Goal: Information Seeking & Learning: Learn about a topic

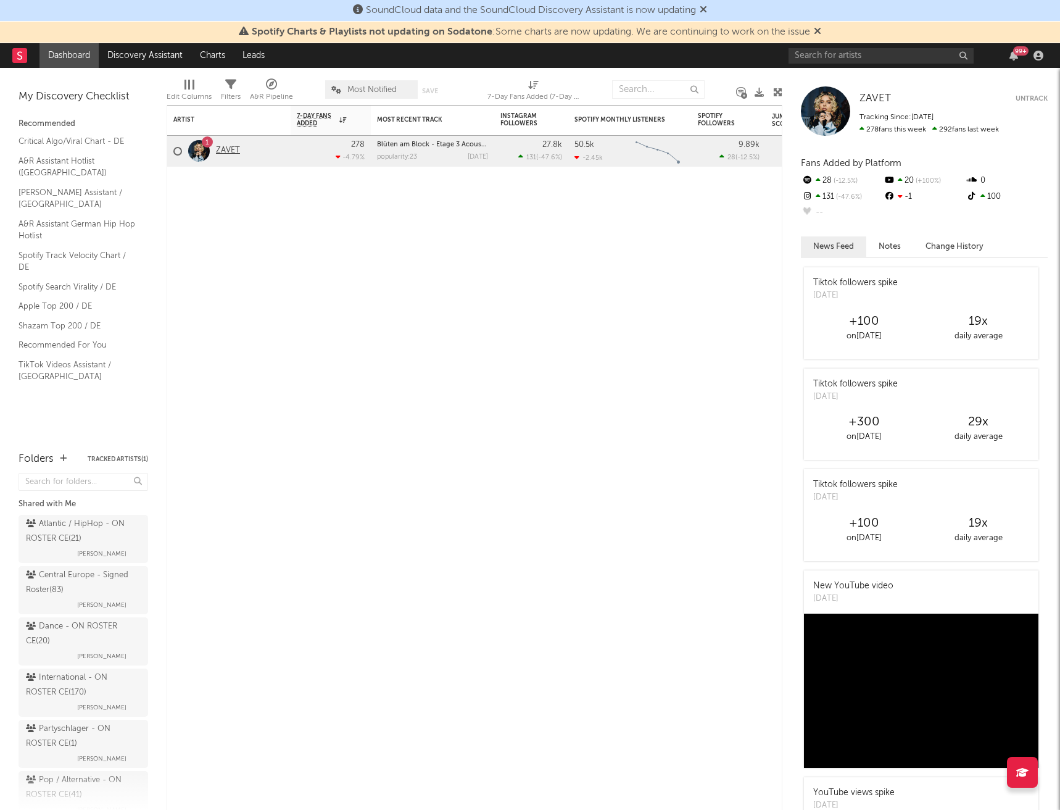
click at [225, 147] on link "ZAVET" at bounding box center [228, 151] width 24 height 10
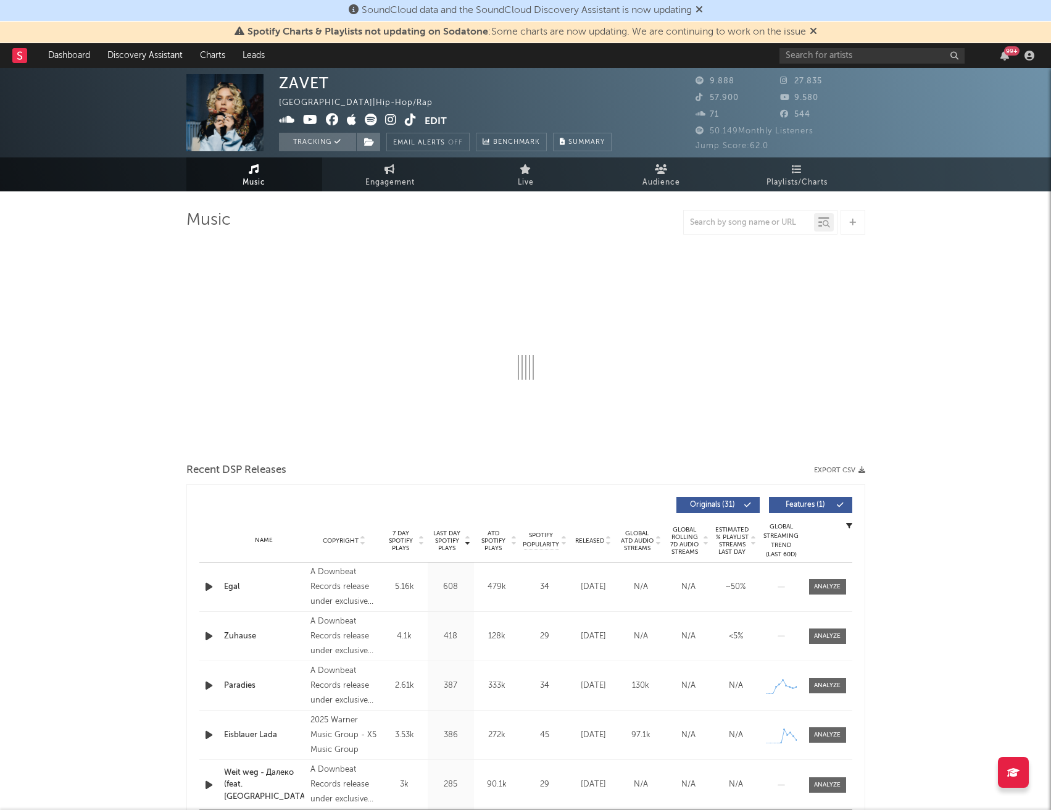
click at [817, 33] on icon at bounding box center [813, 31] width 7 height 10
select select "6m"
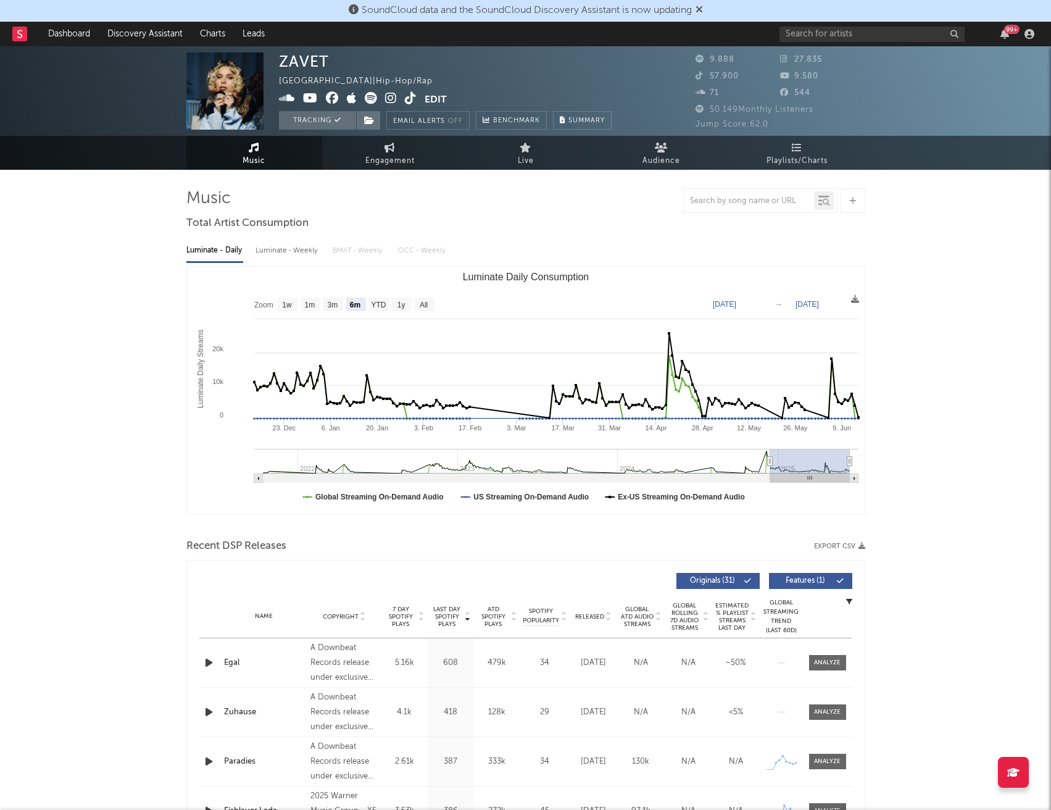
click at [703, 9] on icon at bounding box center [699, 9] width 7 height 10
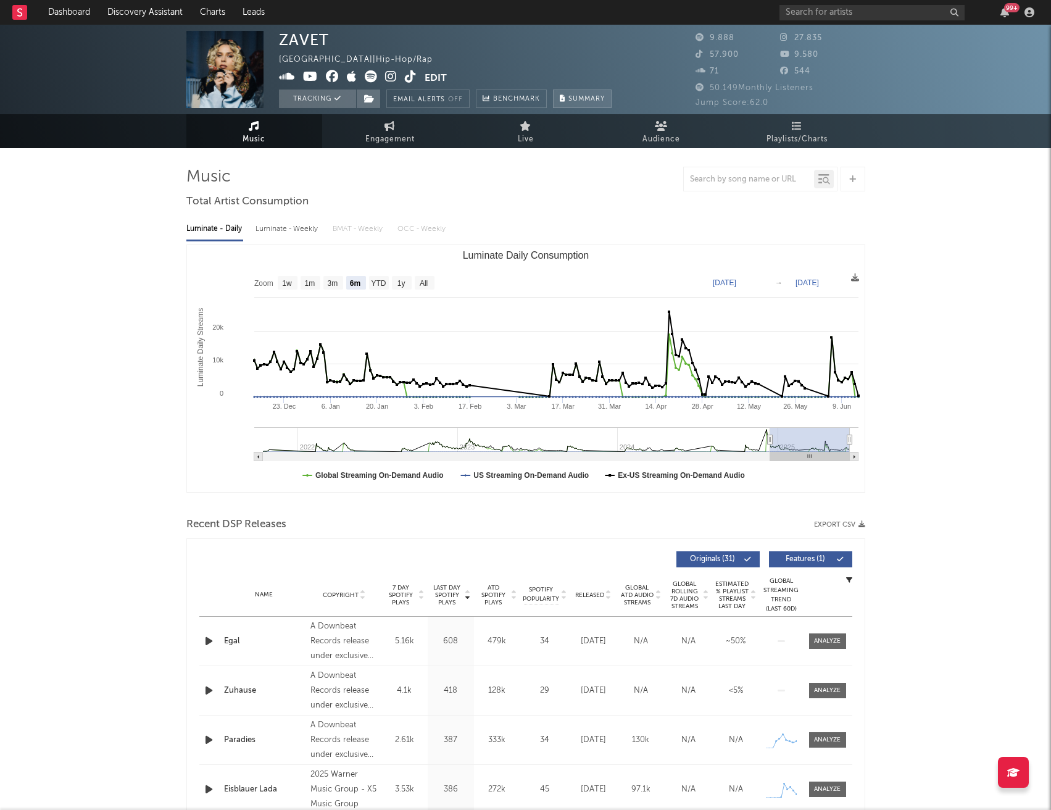
click at [587, 99] on span "Summary" at bounding box center [586, 99] width 36 height 7
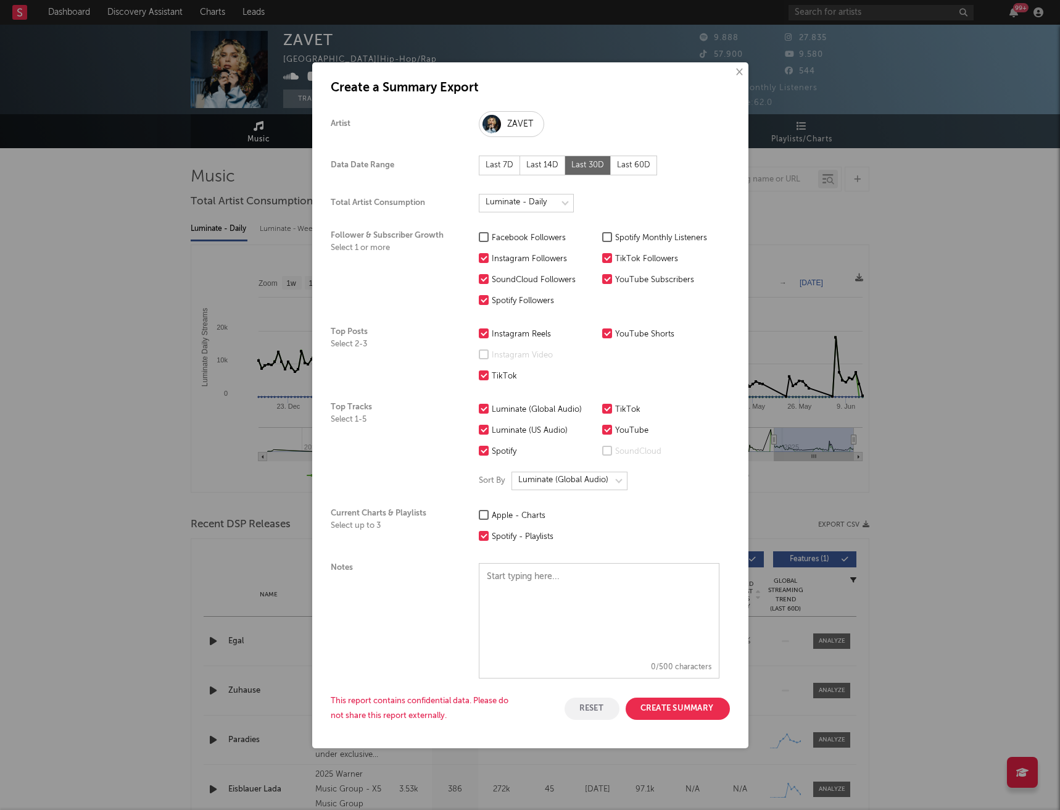
click at [735, 68] on button "×" at bounding box center [739, 72] width 14 height 14
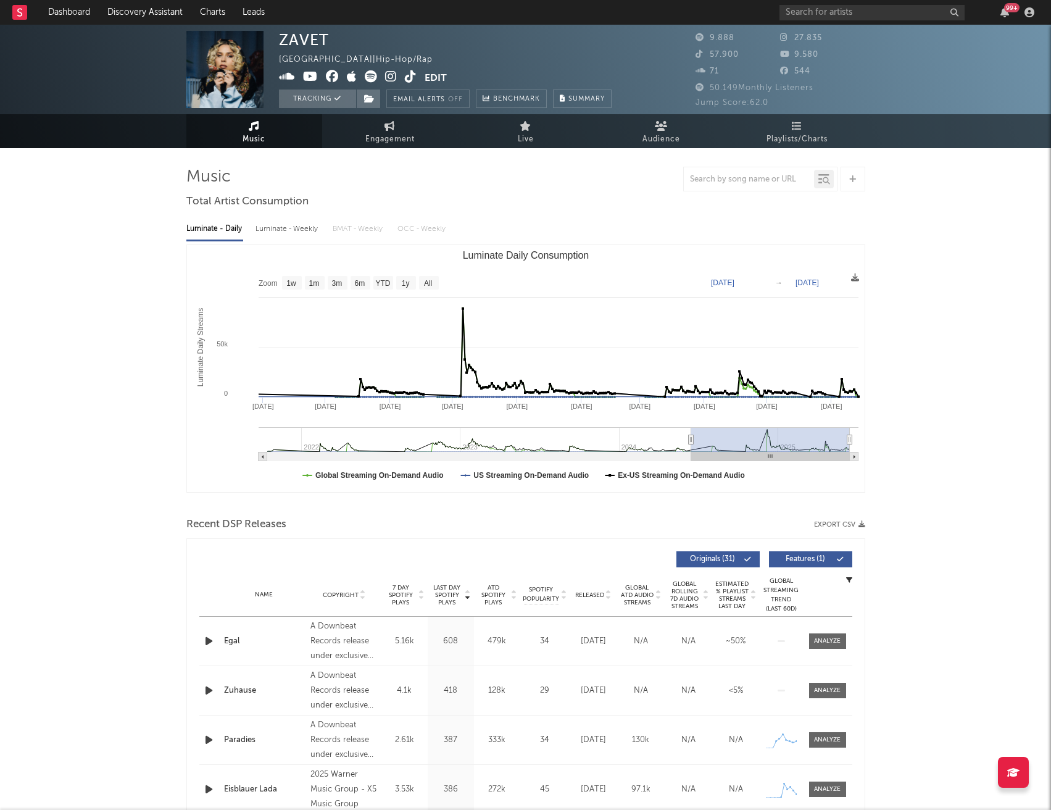
drag, startPoint x: 771, startPoint y: 439, endPoint x: 670, endPoint y: 444, distance: 101.4
click at [688, 444] on icon "Luminate Daily Consumption" at bounding box center [690, 439] width 5 height 9
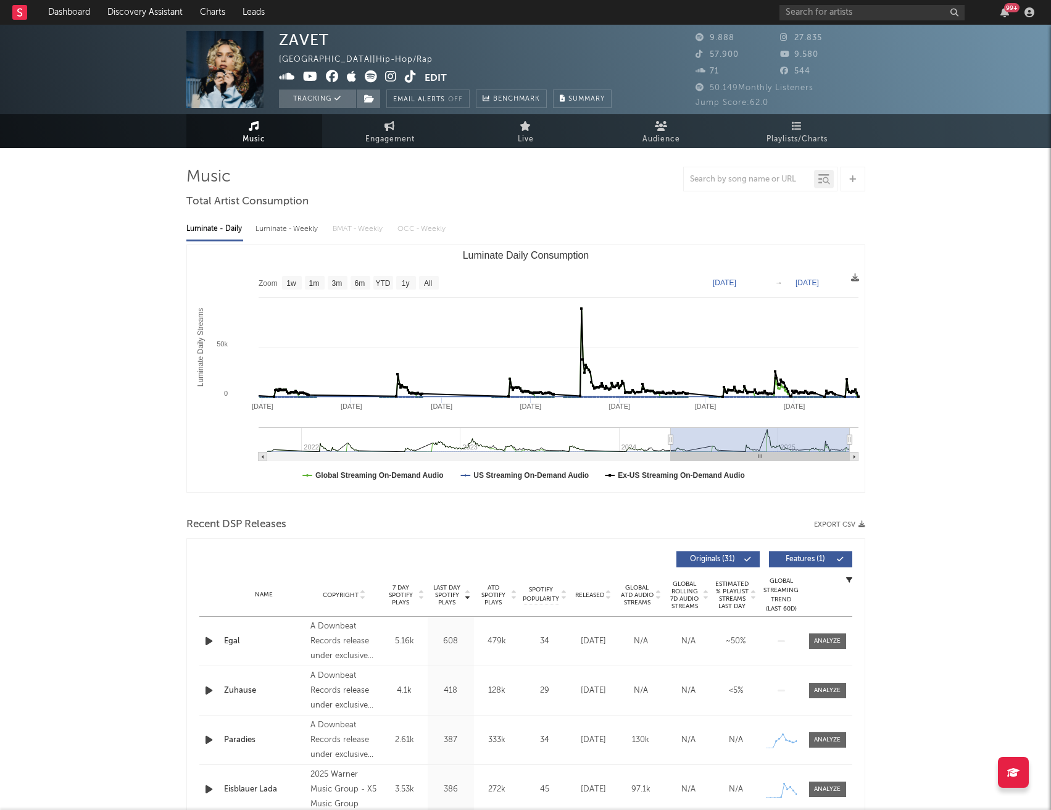
type input "[DATE]"
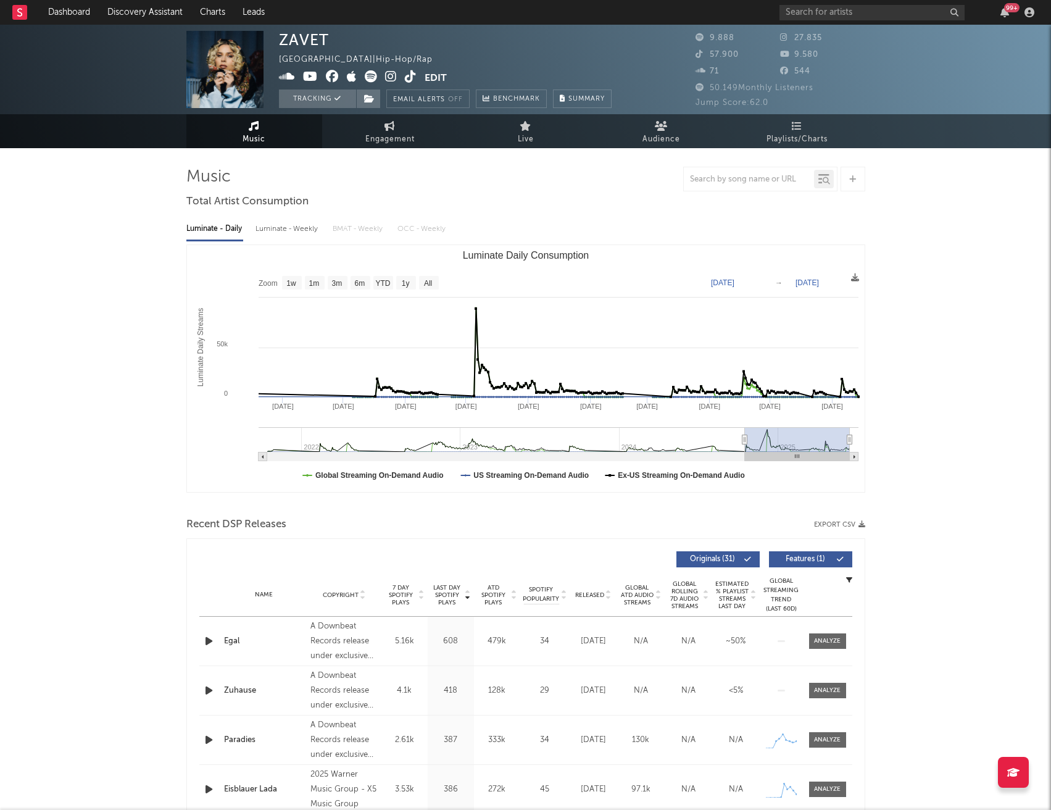
select select "3m"
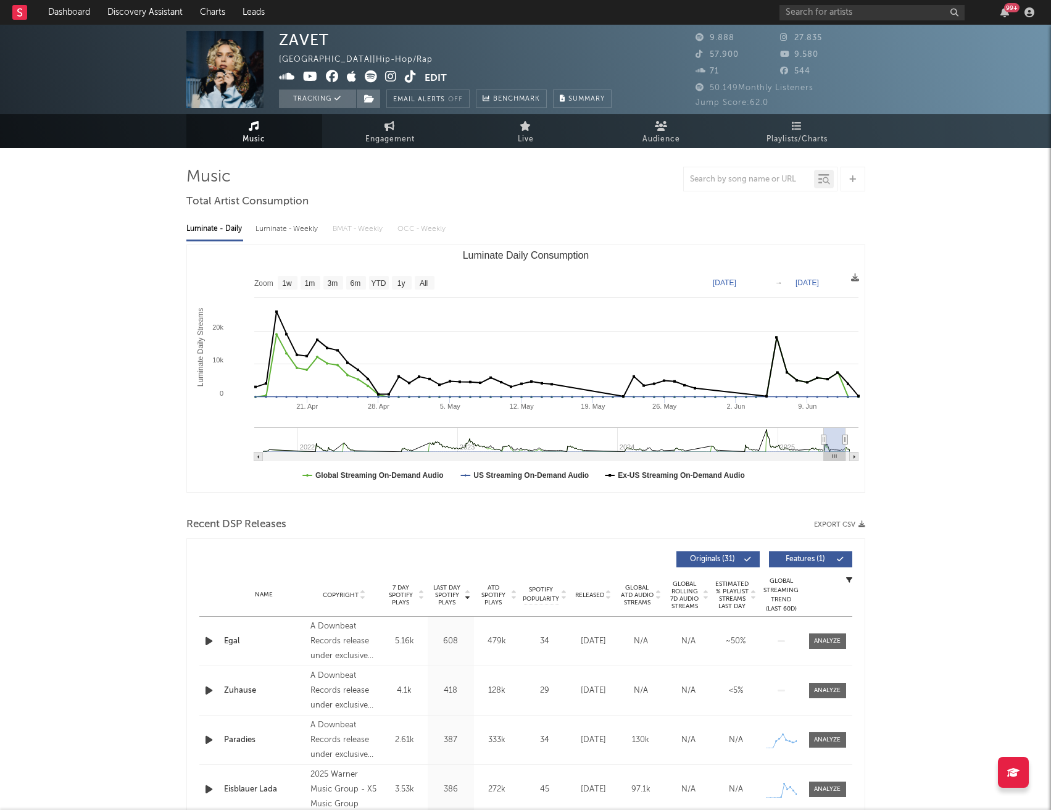
type input "[DATE]"
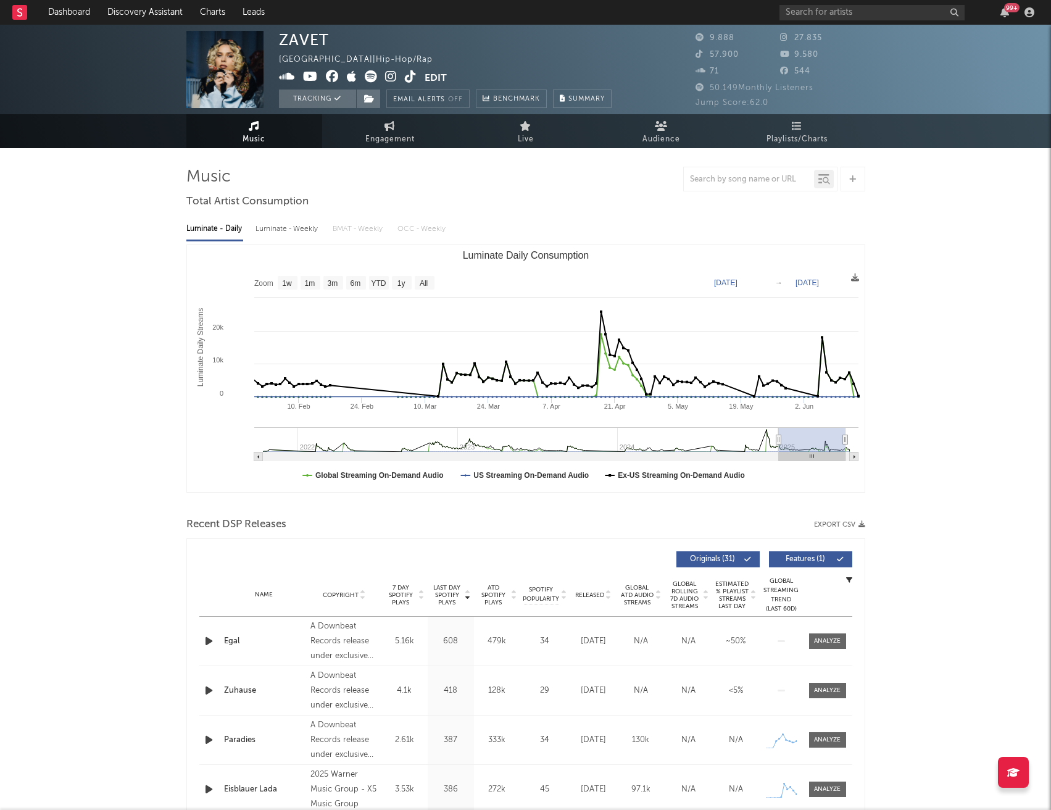
select select "6m"
type input "[DATE]"
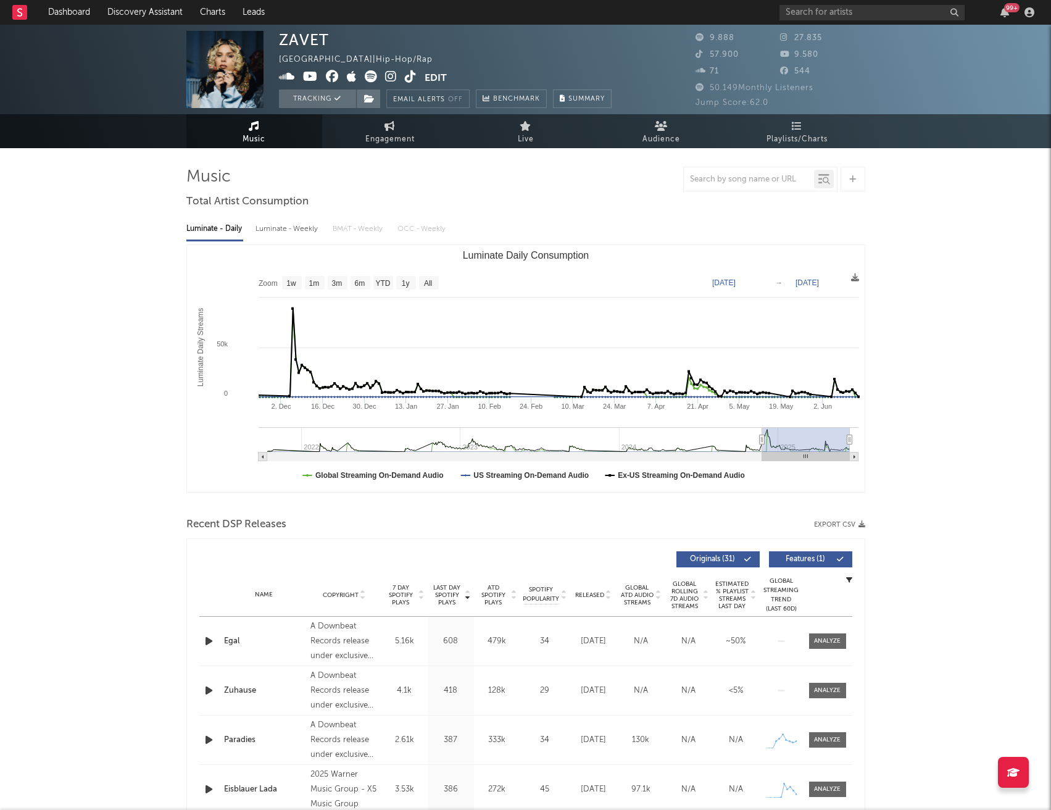
drag, startPoint x: 670, startPoint y: 444, endPoint x: 762, endPoint y: 426, distance: 93.1
click at [762, 426] on icon "Created with Highcharts 10.3.3 Luminate Daily Streams Luminate Daily Consumptio…" at bounding box center [526, 368] width 678 height 247
click at [392, 131] on link "Engagement" at bounding box center [390, 131] width 136 height 34
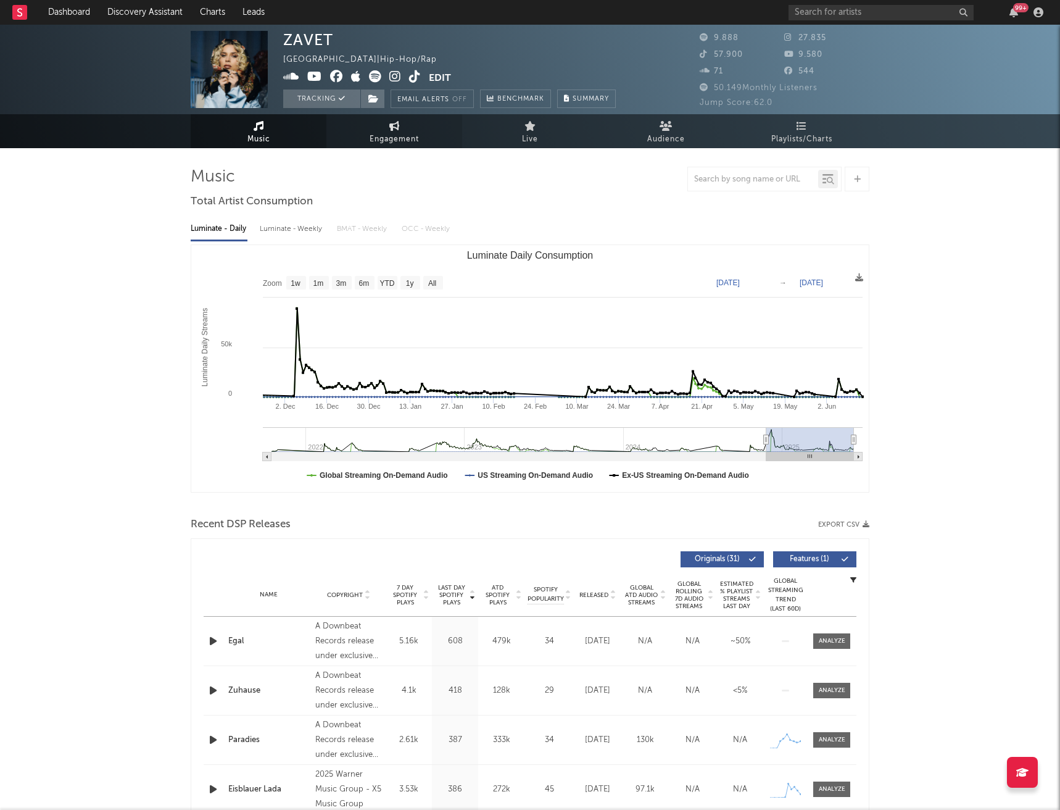
select select "1w"
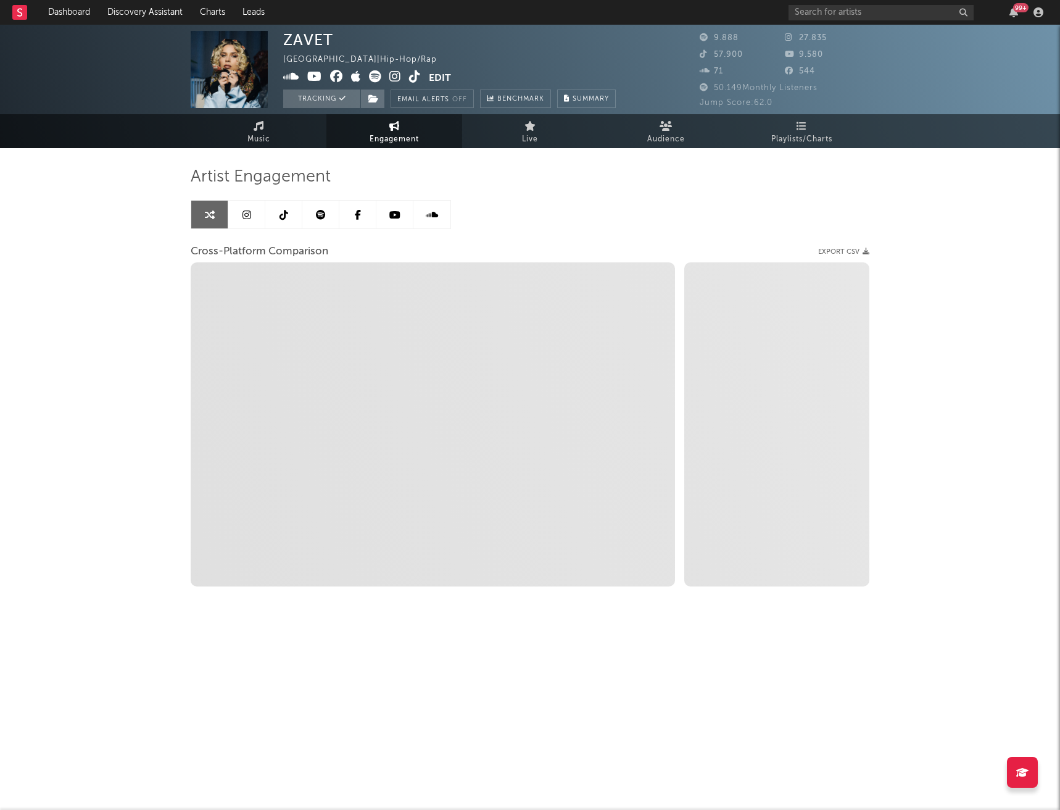
select select "1m"
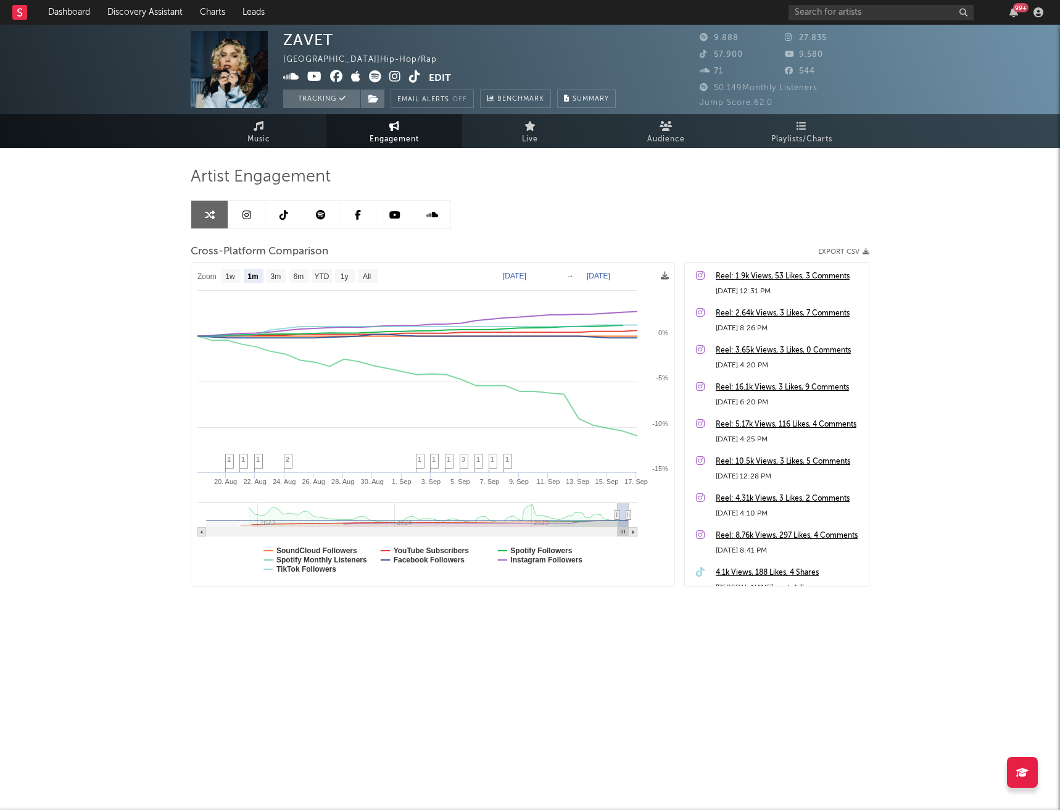
click at [247, 218] on icon at bounding box center [247, 215] width 9 height 10
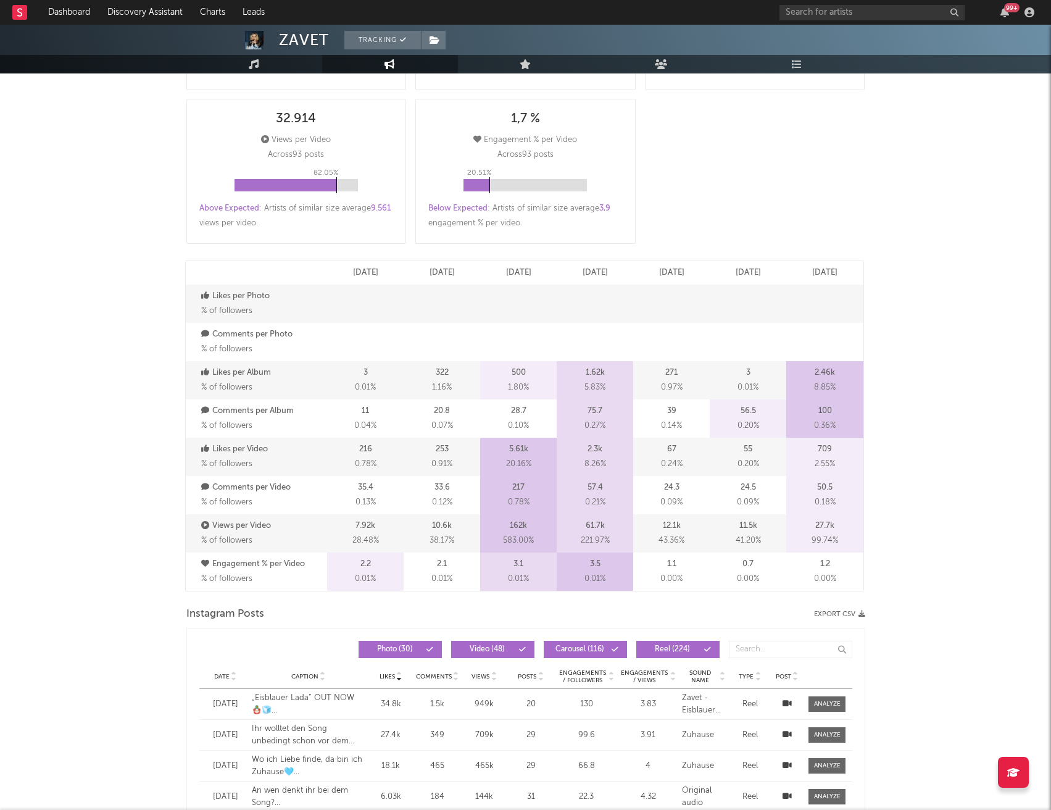
select select "6m"
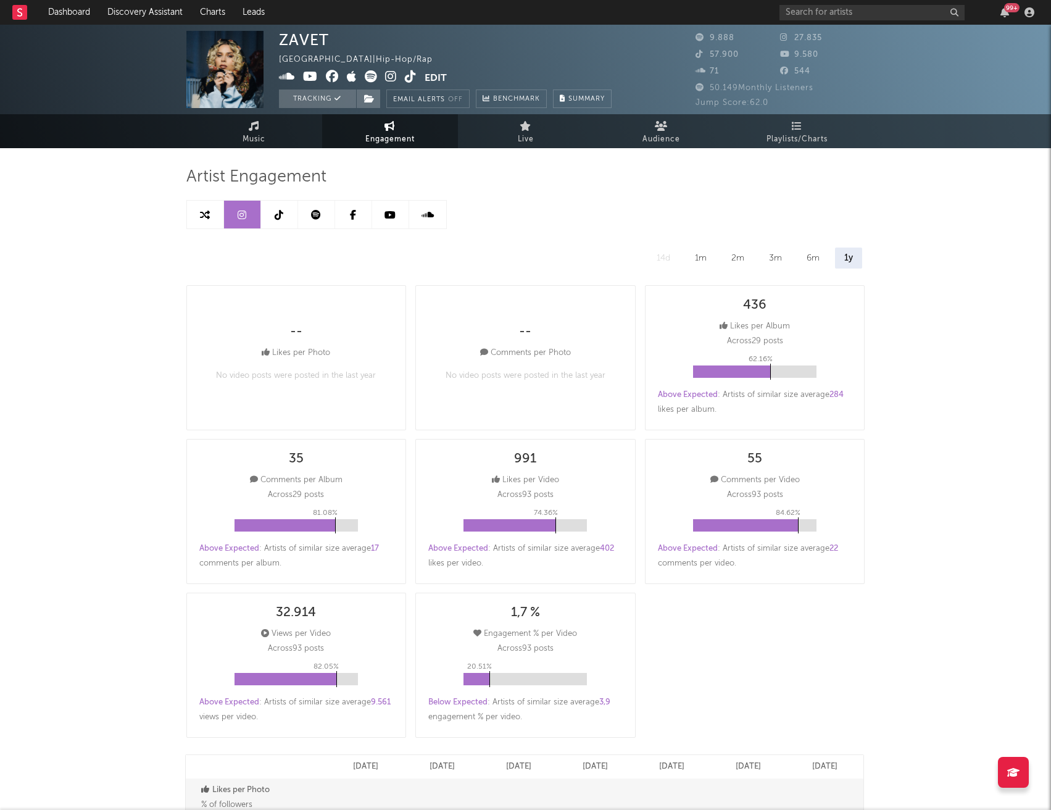
click at [276, 225] on link at bounding box center [279, 215] width 37 height 28
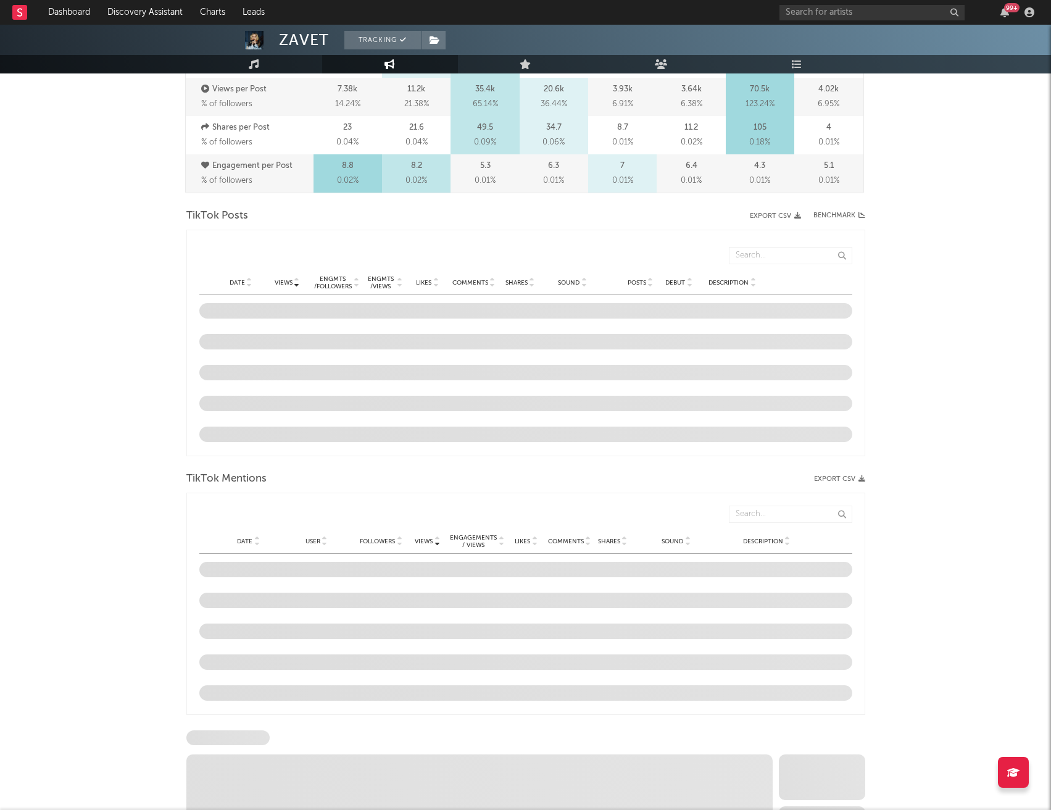
select select "6m"
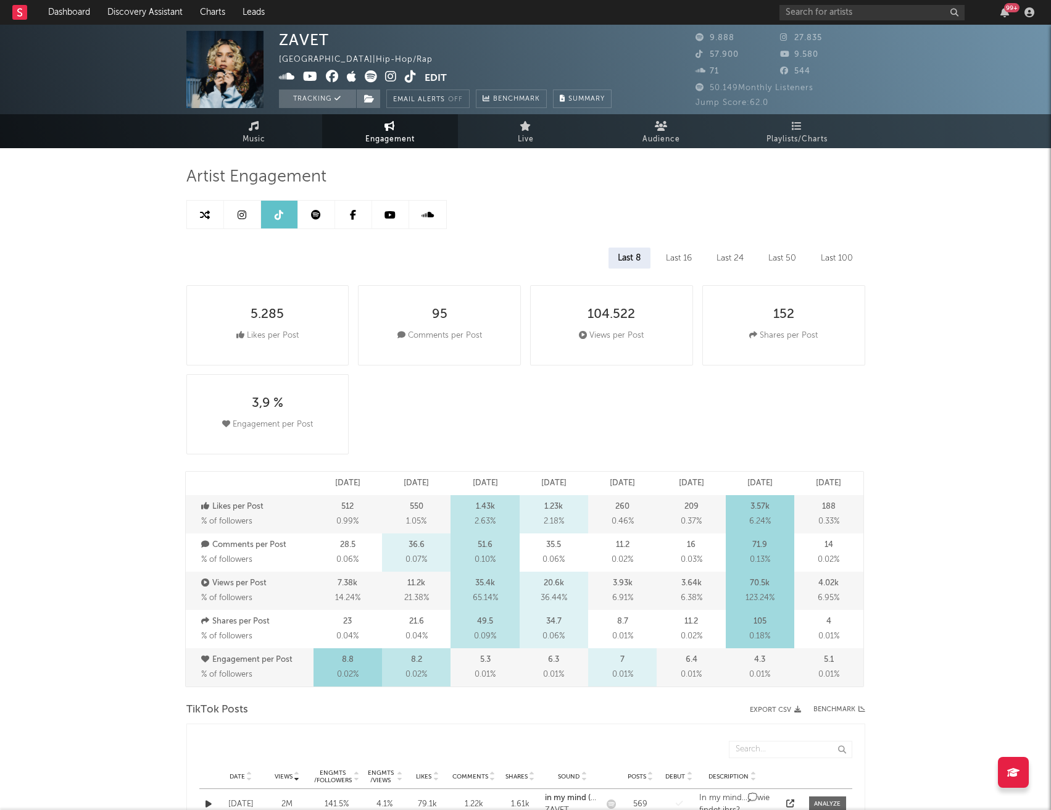
click at [318, 222] on link at bounding box center [316, 215] width 37 height 28
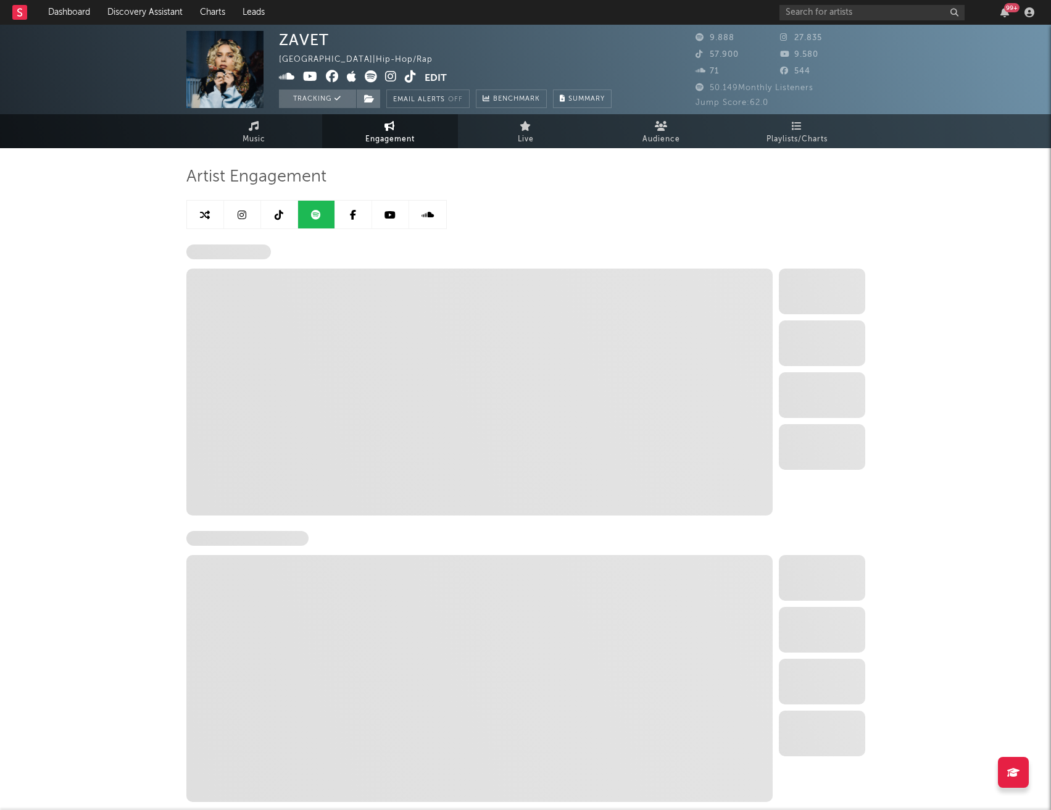
select select "6m"
select select "1w"
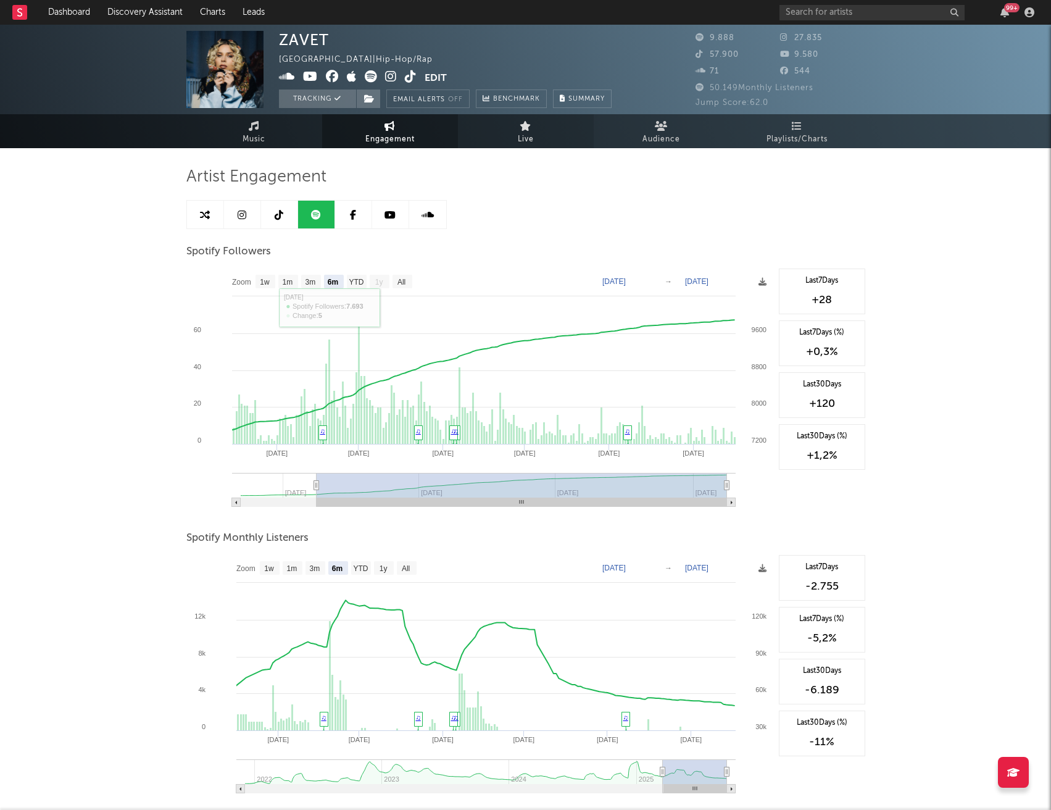
click at [543, 138] on link "Live" at bounding box center [526, 131] width 136 height 34
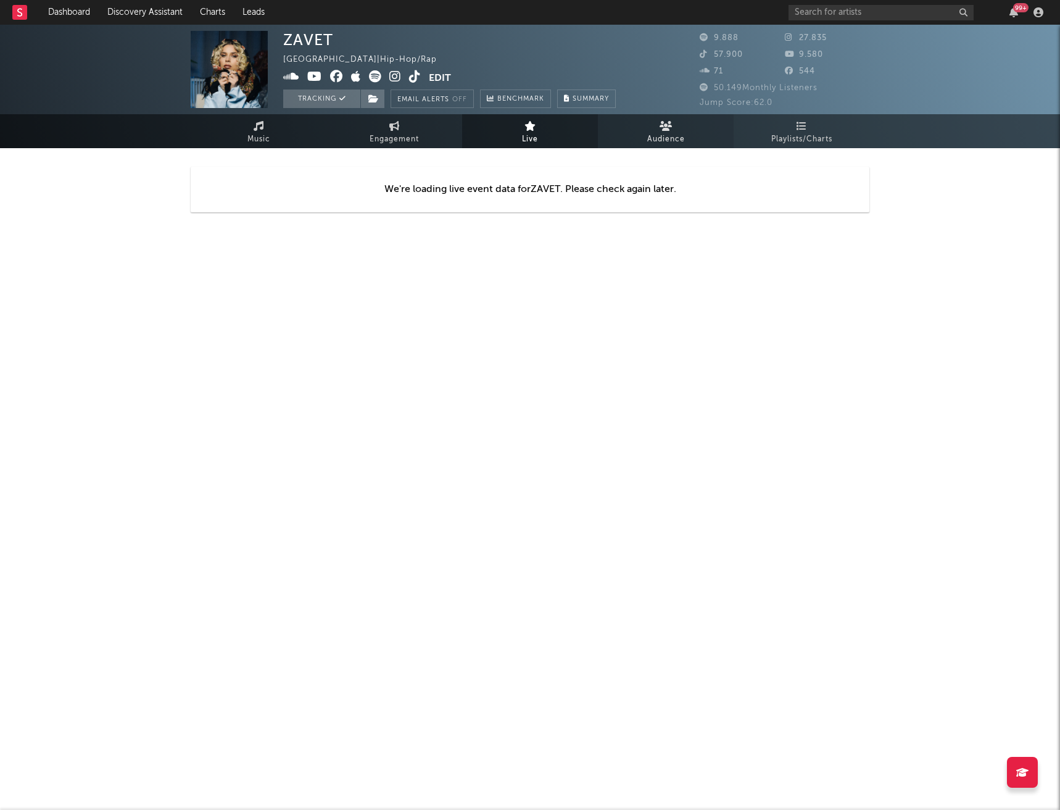
click at [664, 146] on span "Audience" at bounding box center [666, 139] width 38 height 15
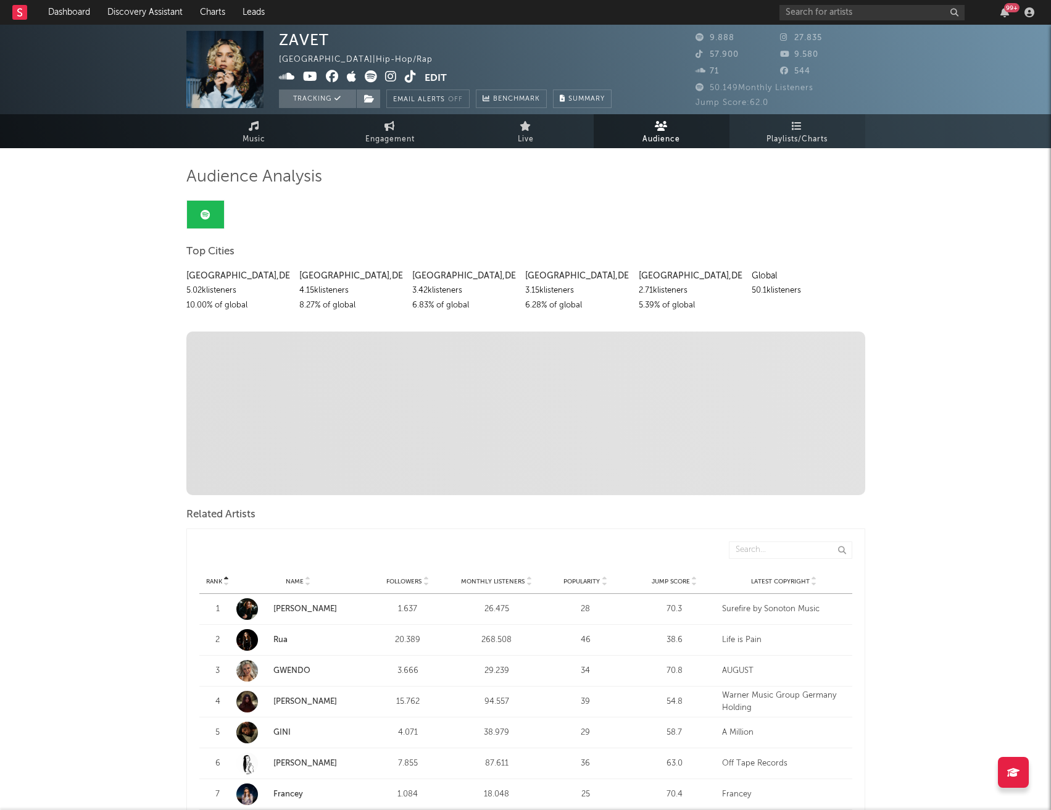
click at [788, 123] on link "Playlists/Charts" at bounding box center [798, 131] width 136 height 34
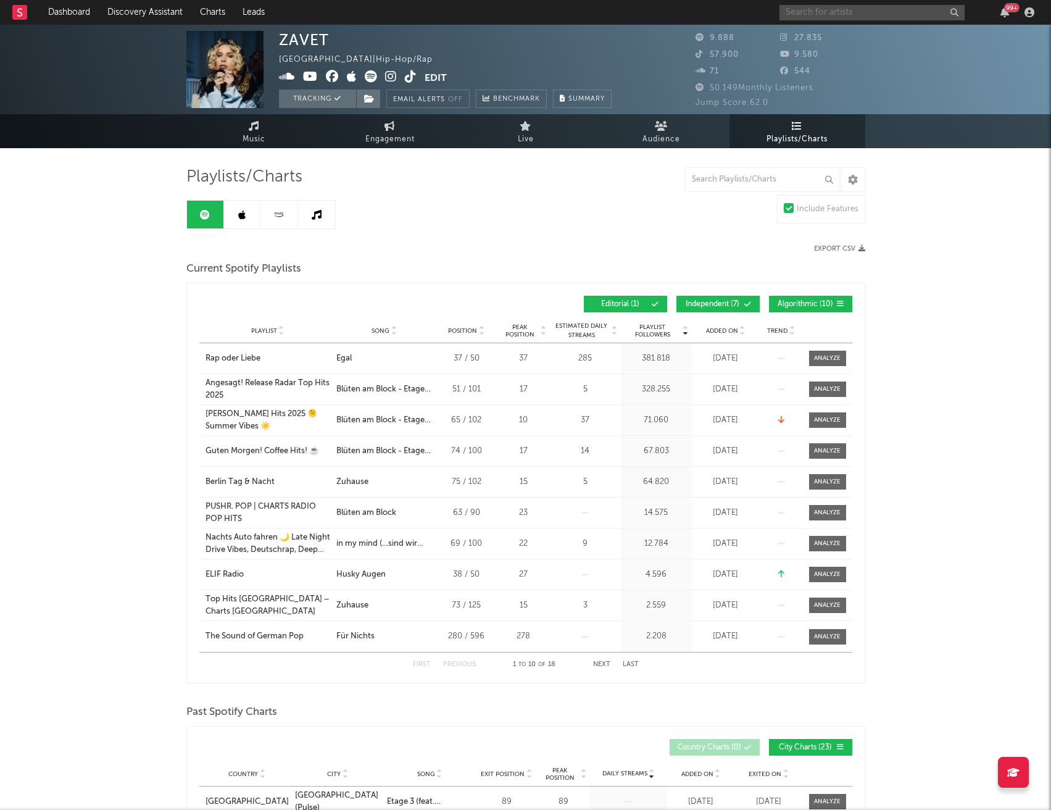
click at [859, 8] on input "text" at bounding box center [871, 12] width 185 height 15
click at [833, 9] on input "text" at bounding box center [871, 12] width 185 height 15
type input "[PERSON_NAME]"
click at [897, 46] on icon at bounding box center [900, 47] width 6 height 7
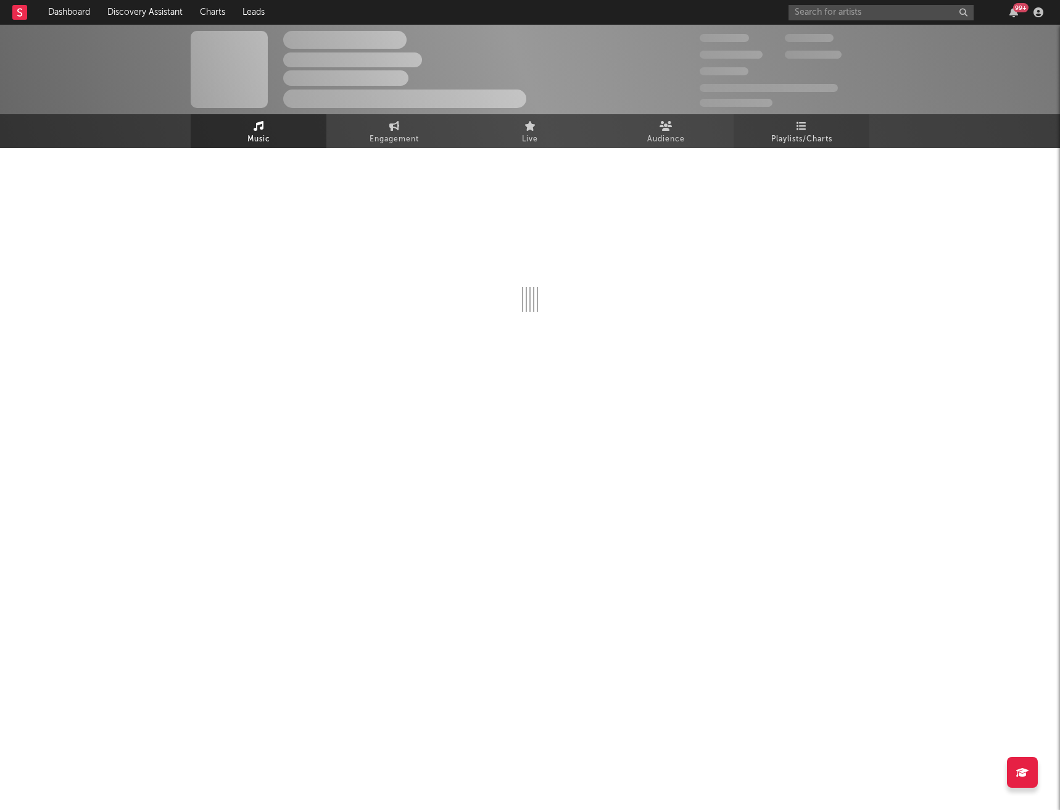
click at [794, 128] on link "Playlists/Charts" at bounding box center [802, 131] width 136 height 34
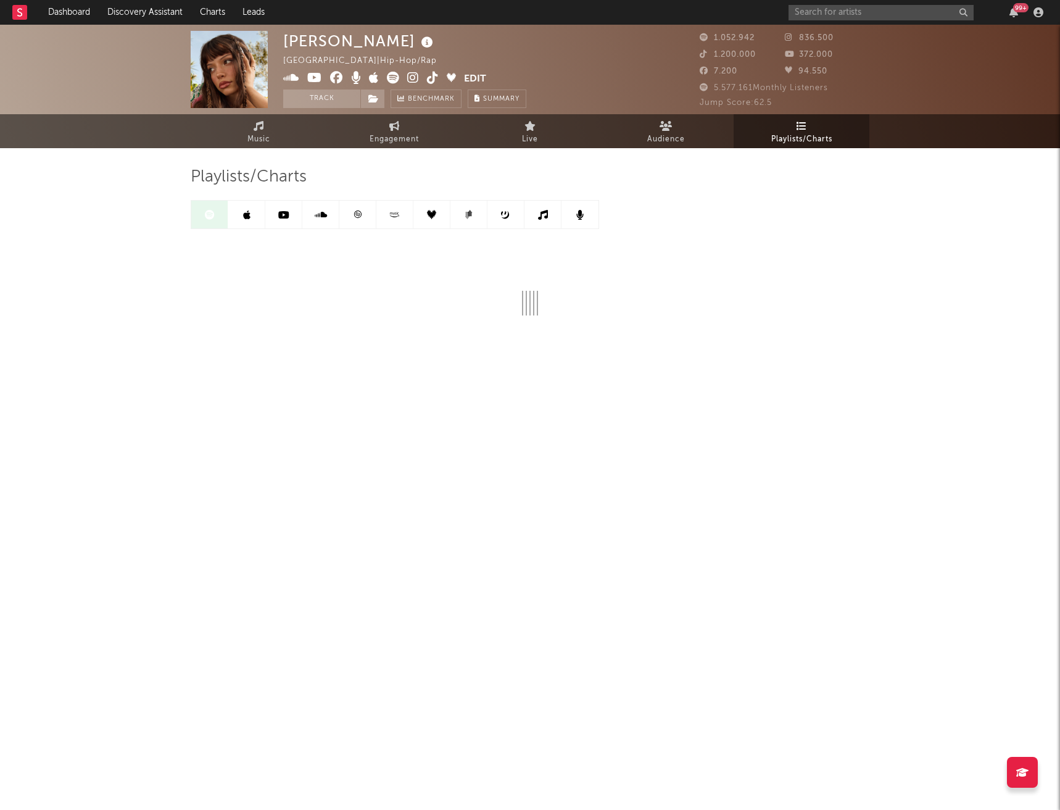
click at [362, 221] on link at bounding box center [357, 215] width 37 height 28
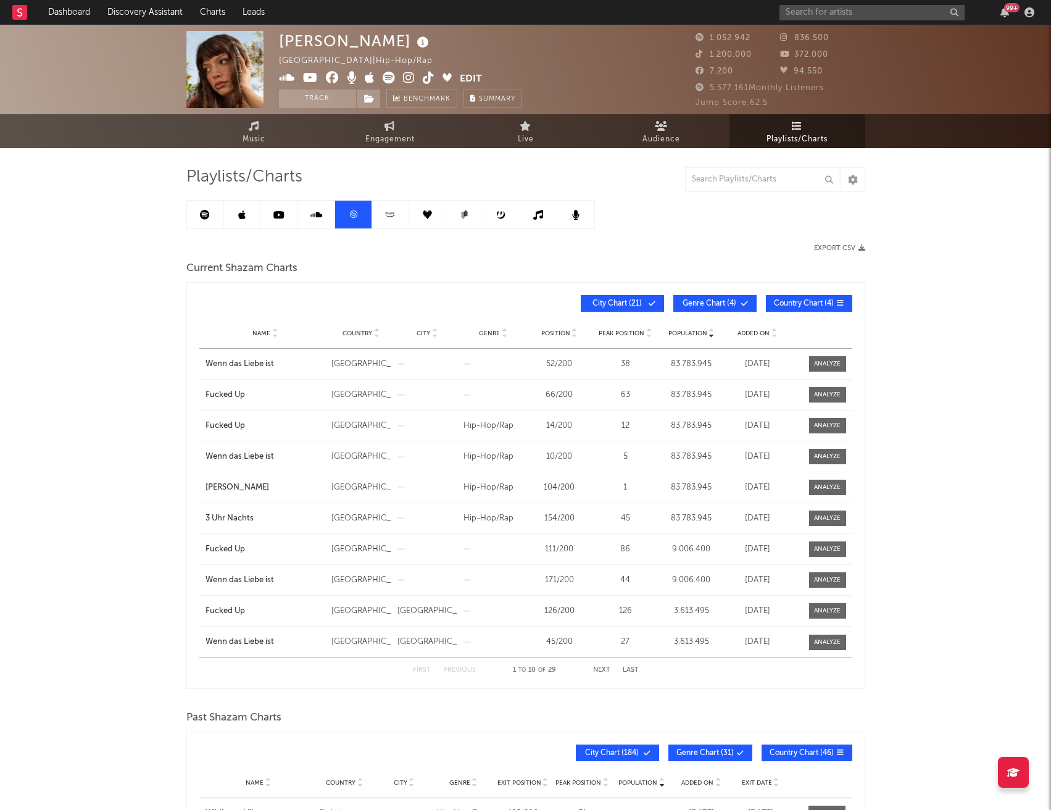
click at [471, 72] on button "Edit" at bounding box center [471, 79] width 22 height 15
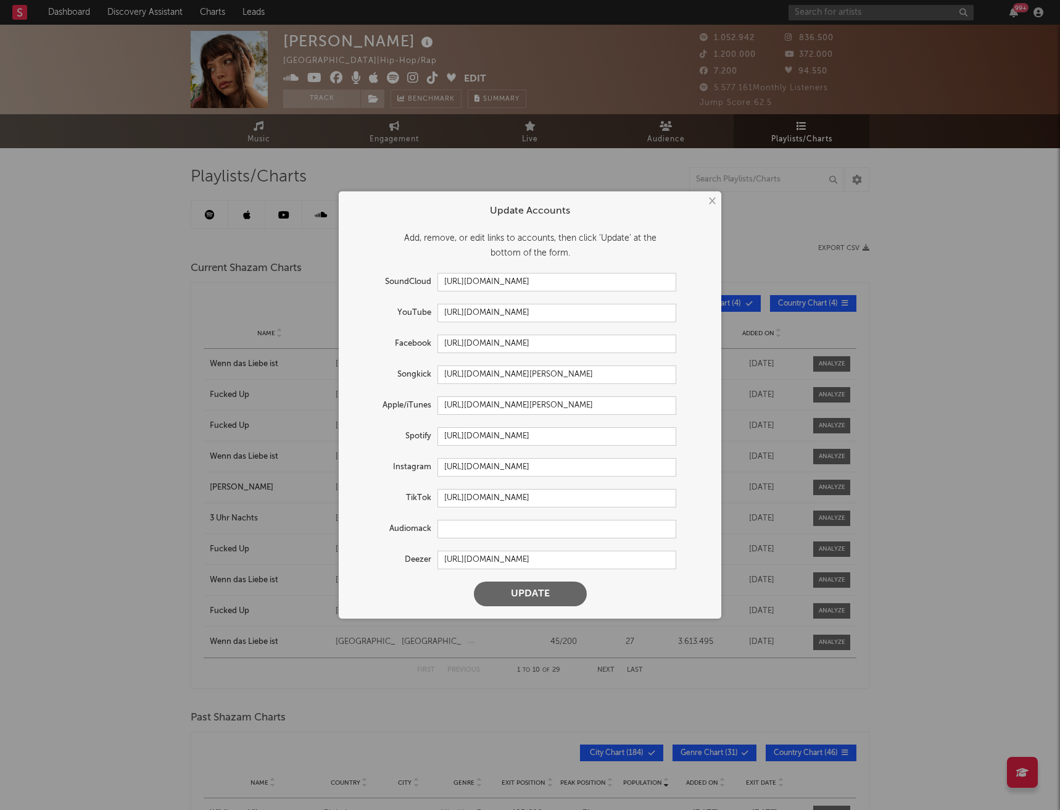
click at [715, 204] on button "×" at bounding box center [712, 201] width 14 height 14
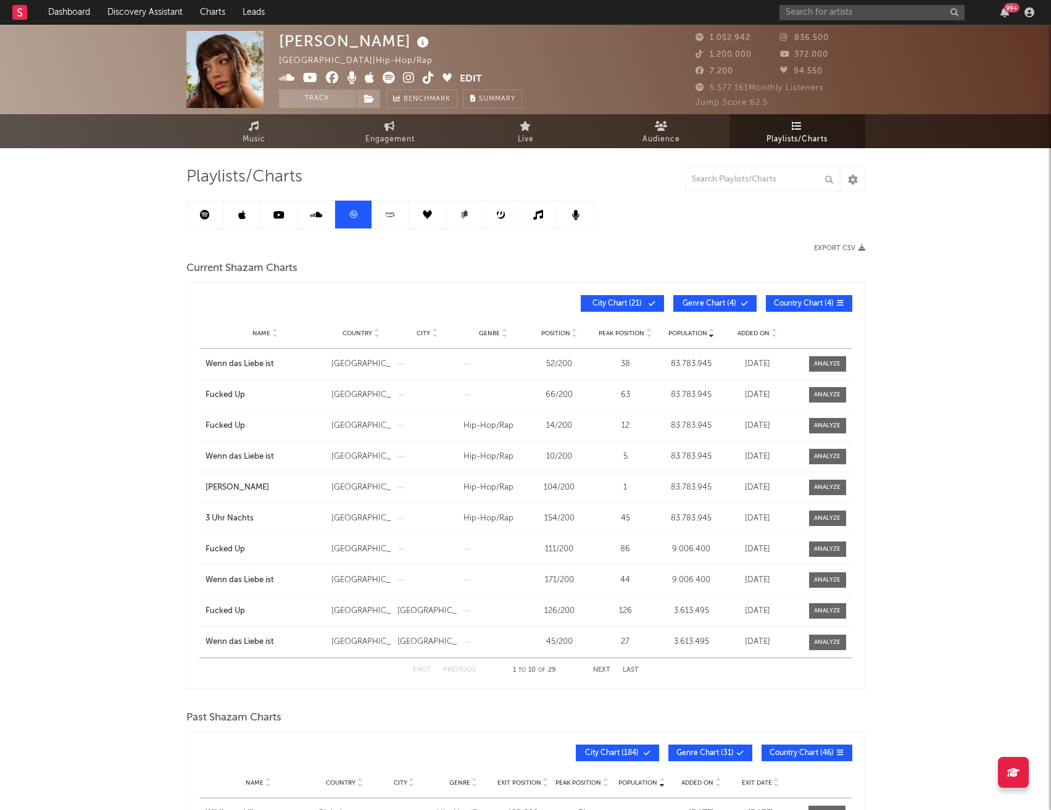
click at [41, 418] on div "[PERSON_NAME] [GEOGRAPHIC_DATA] | Hip-Hop/Rap Edit Track Benchmark Summary 1.05…" at bounding box center [525, 618] width 1051 height 1187
click at [205, 224] on link at bounding box center [205, 215] width 37 height 28
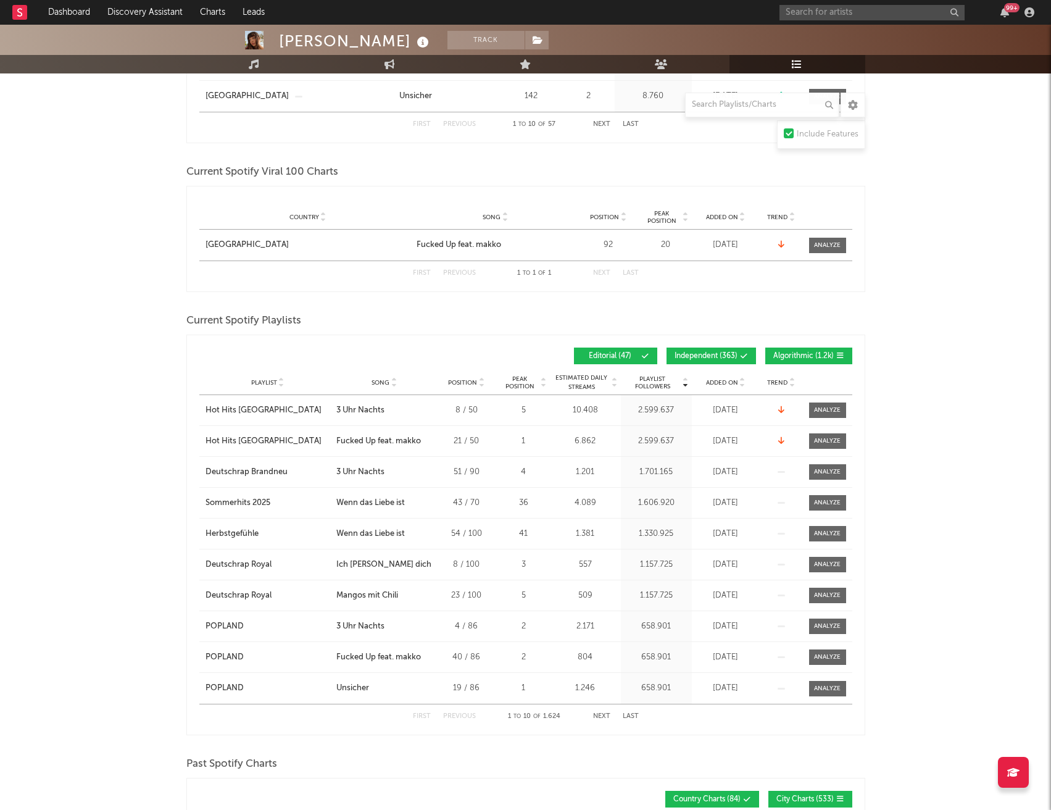
scroll to position [494, 0]
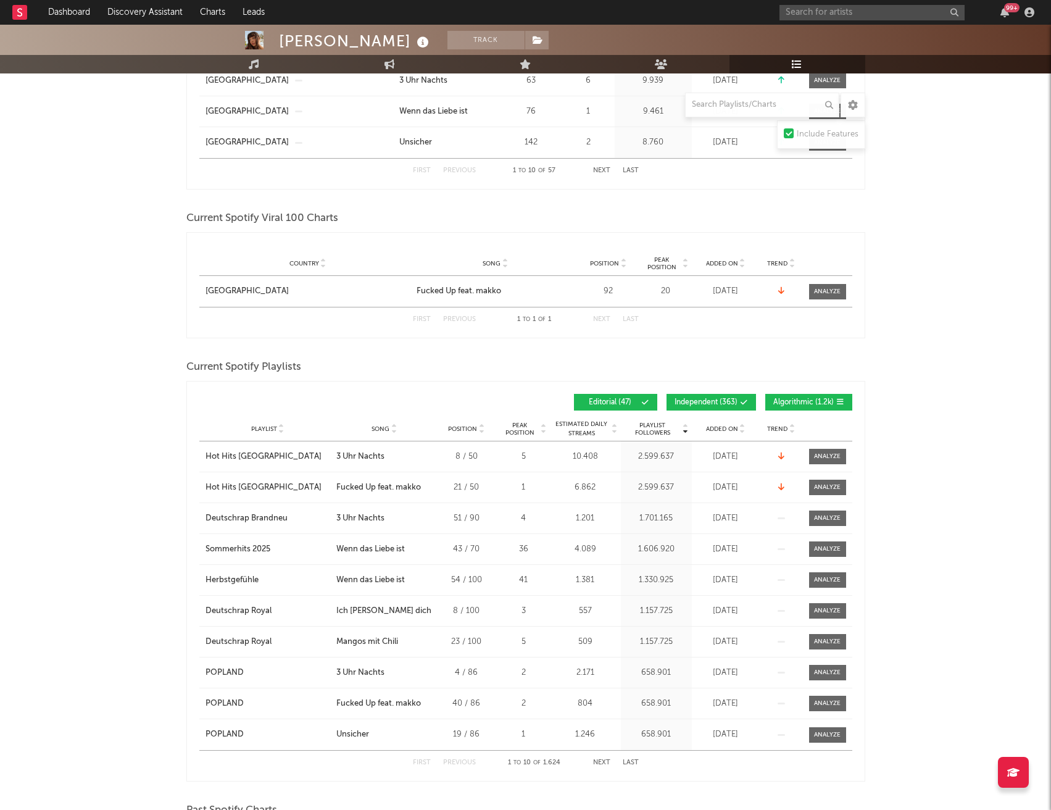
click at [842, 402] on icon at bounding box center [840, 401] width 7 height 7
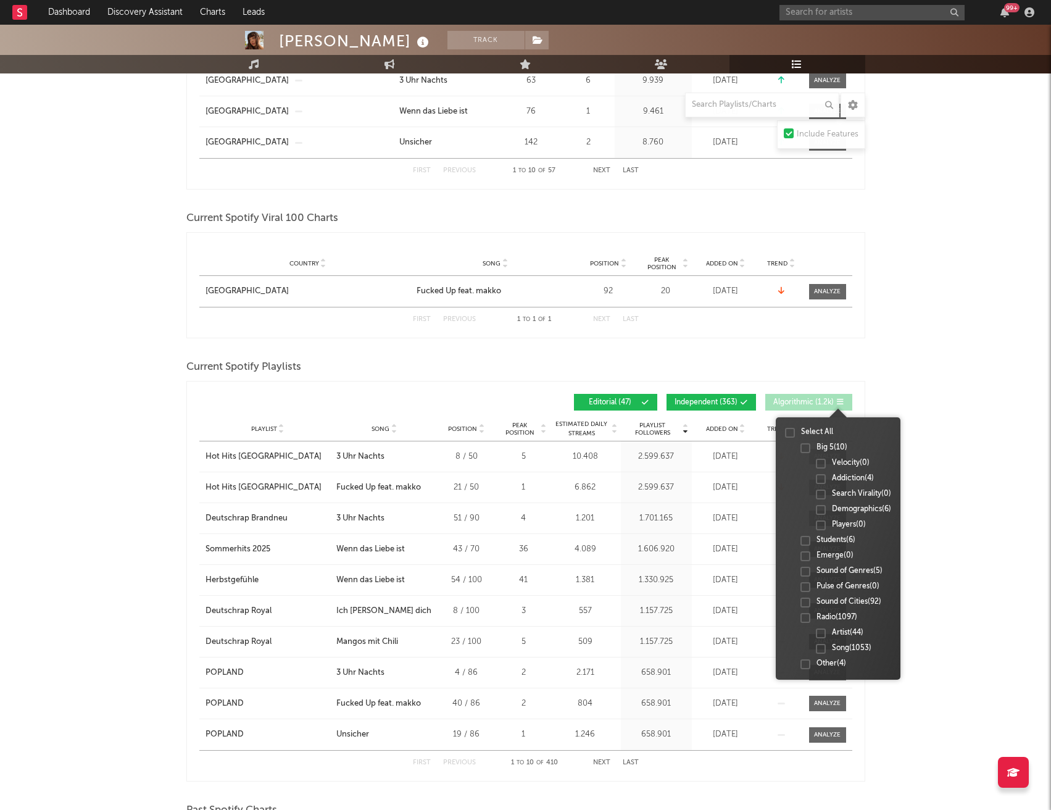
click at [820, 506] on div at bounding box center [821, 510] width 10 height 10
click at [816, 506] on input "Demographics ( 6 )" at bounding box center [816, 510] width 0 height 12
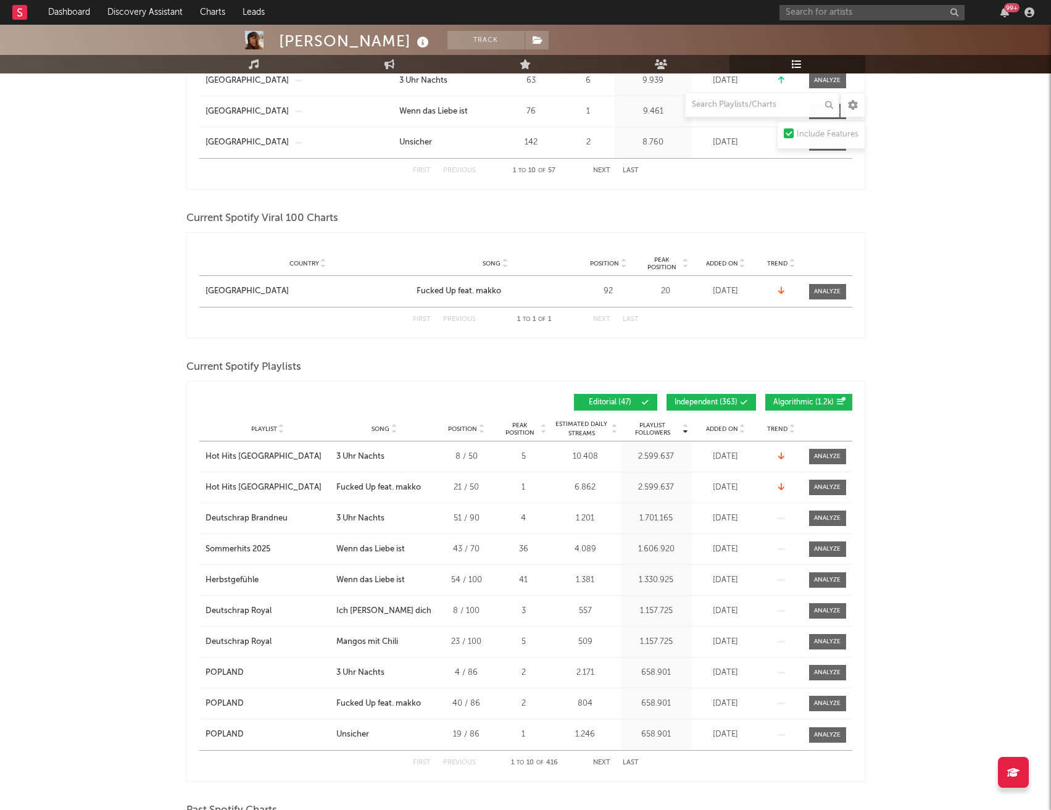
click at [620, 403] on span "Editorial ( 47 )" at bounding box center [610, 402] width 57 height 7
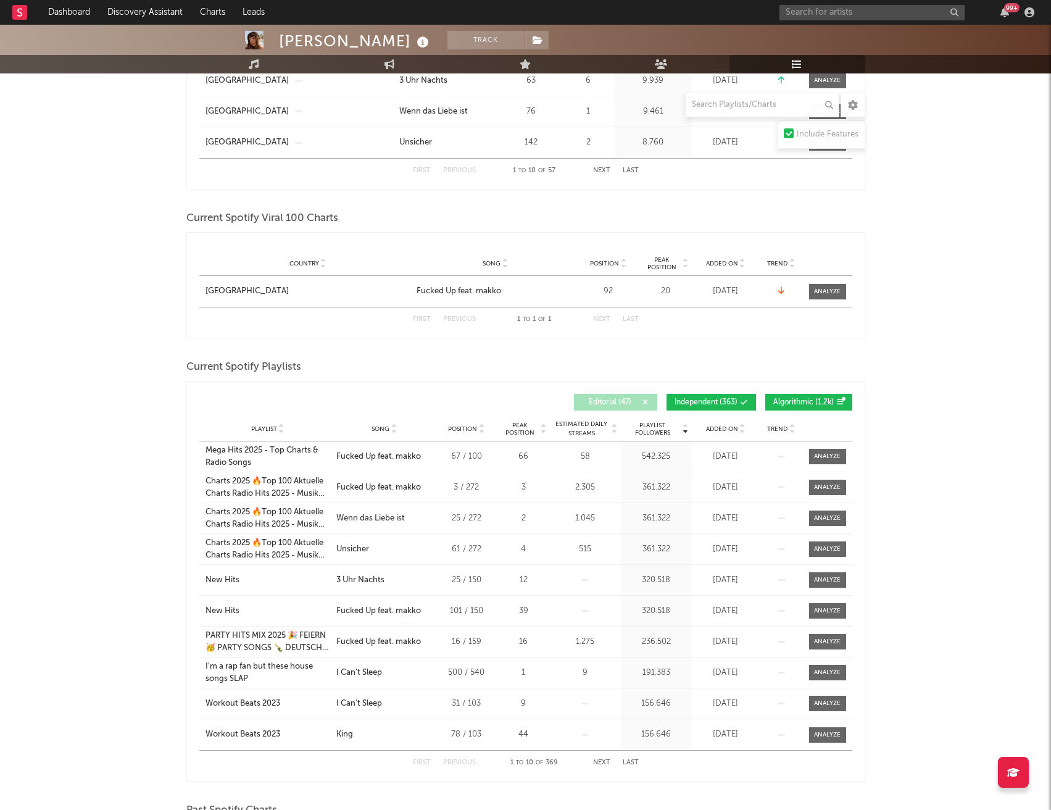
click at [725, 403] on span "Independent ( 363 )" at bounding box center [706, 402] width 63 height 7
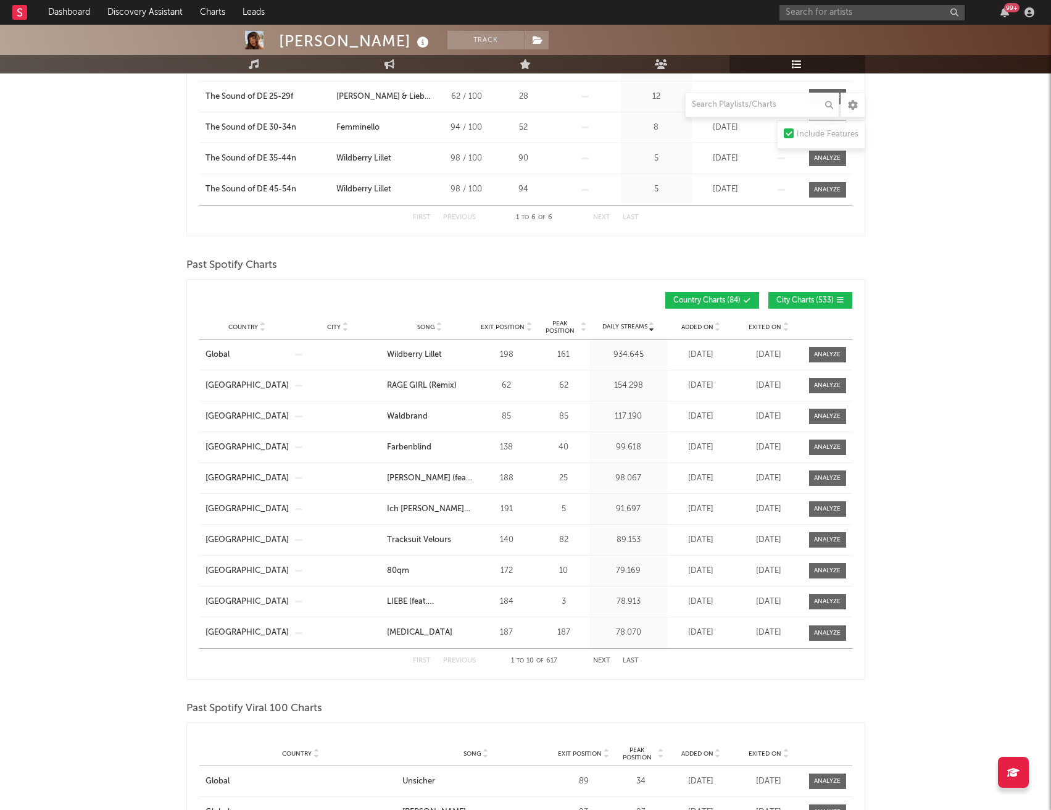
scroll to position [987, 0]
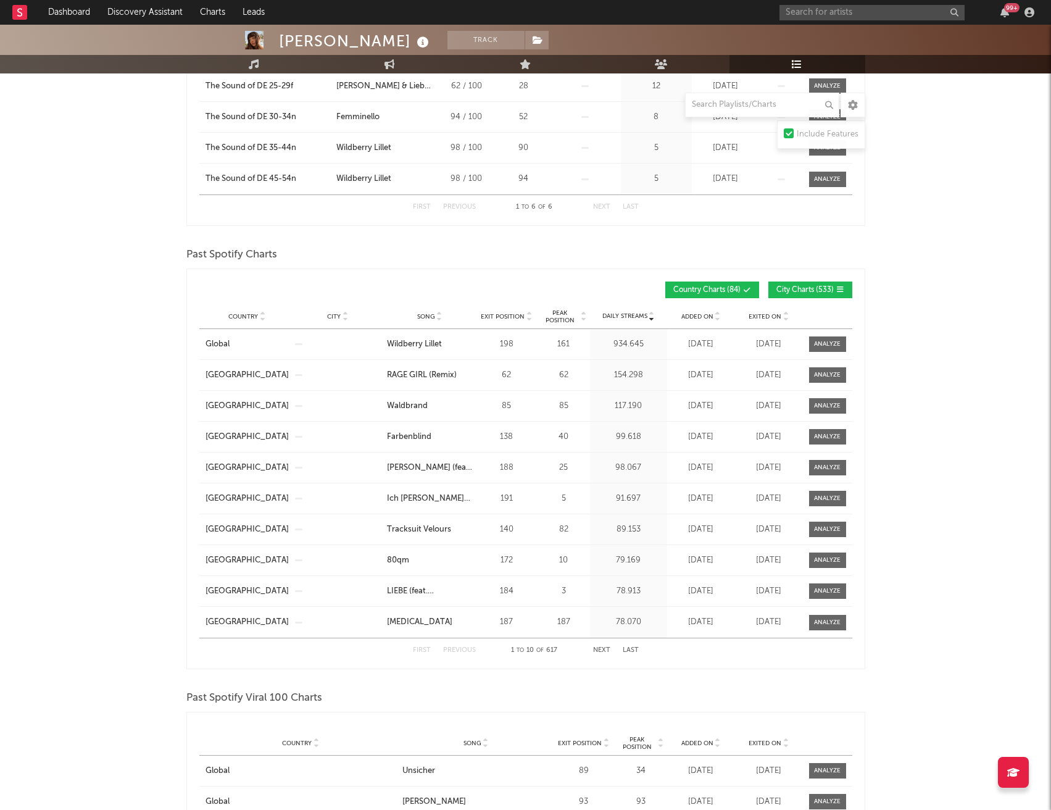
click at [156, 381] on div "[PERSON_NAME] Track [GEOGRAPHIC_DATA] | Hip-Hop/Rap Edit Track Benchmark Summar…" at bounding box center [525, 356] width 1051 height 2514
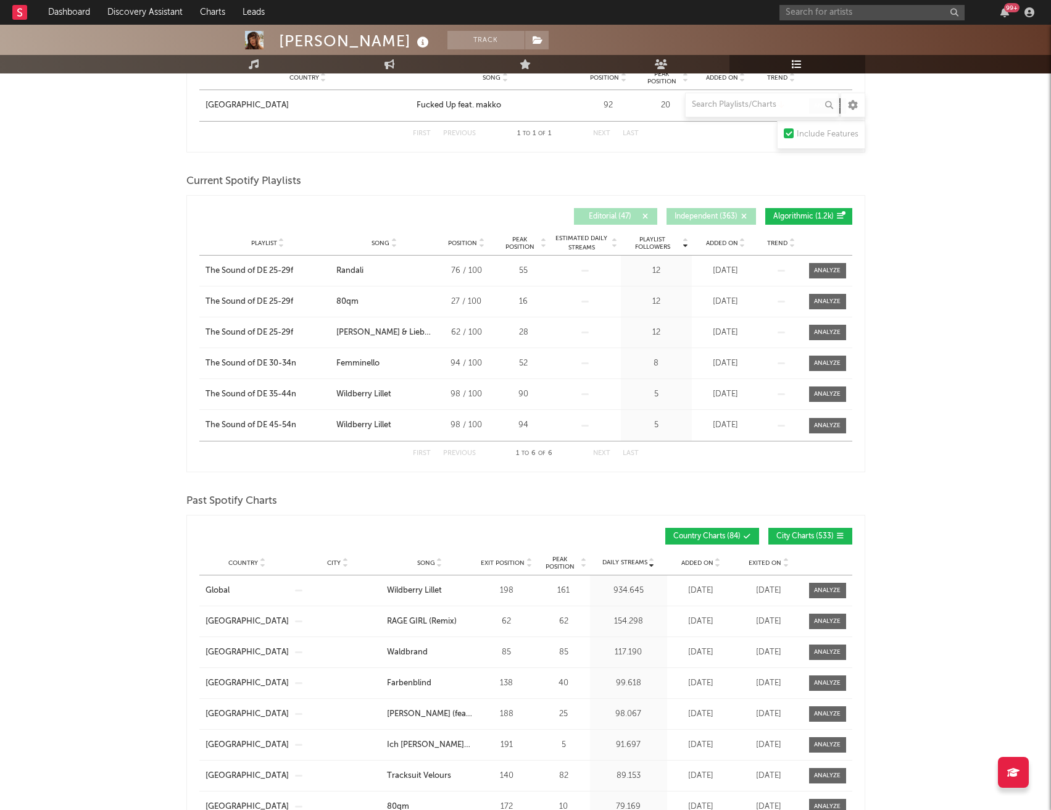
scroll to position [679, 0]
click at [59, 355] on div "[PERSON_NAME] Track [GEOGRAPHIC_DATA] | Hip-Hop/Rap Edit Track Benchmark Summar…" at bounding box center [525, 603] width 1051 height 2514
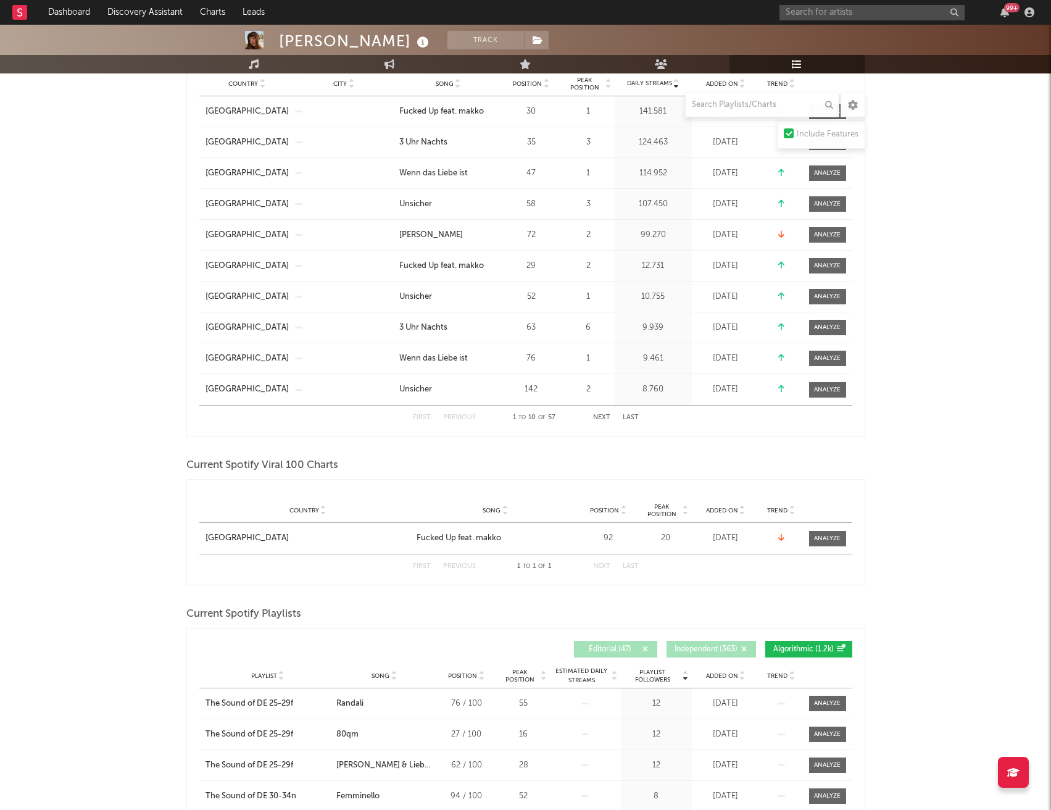
scroll to position [0, 0]
